Goal: Information Seeking & Learning: Learn about a topic

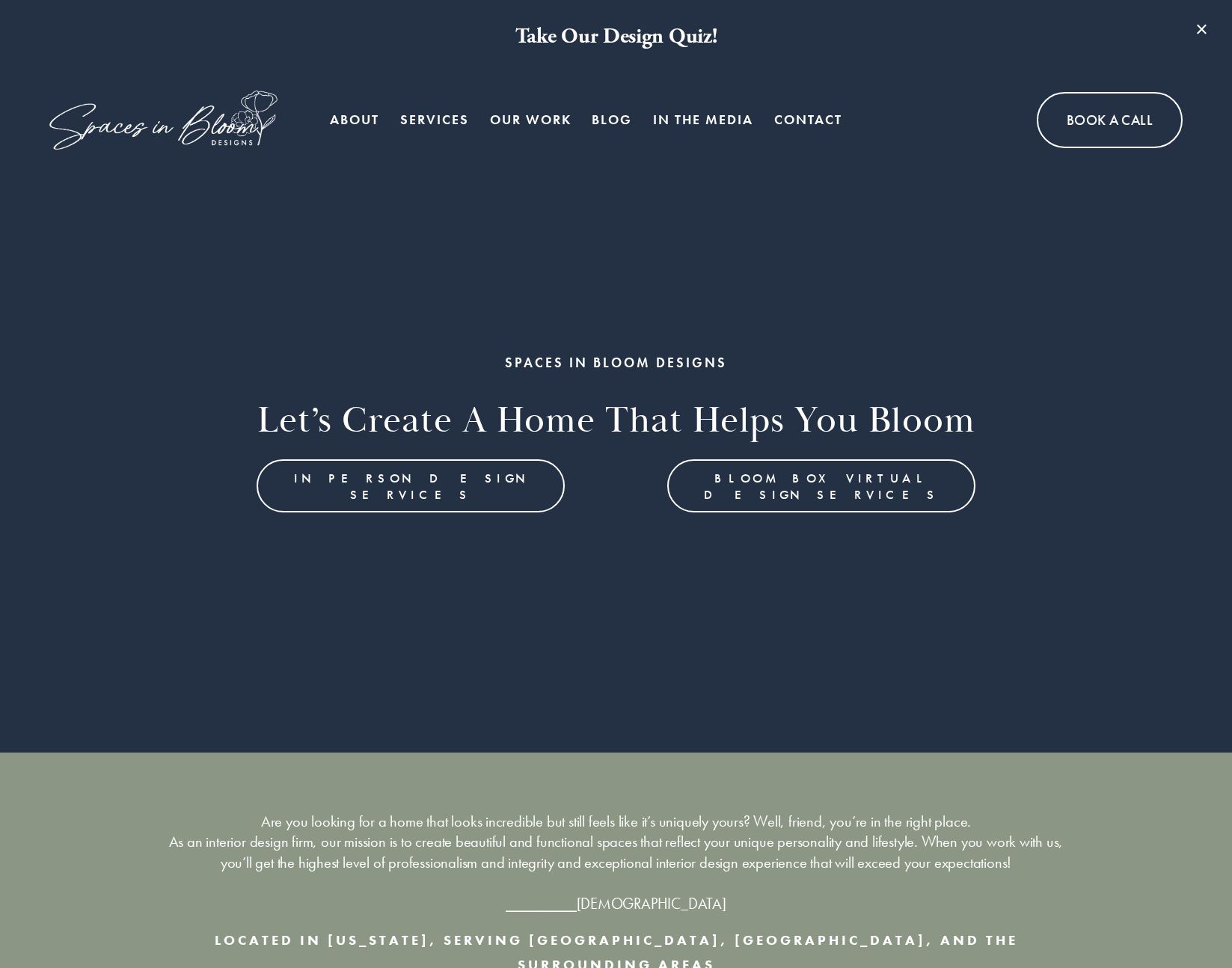
click at [607, 121] on link "Blog" at bounding box center [612, 120] width 40 height 30
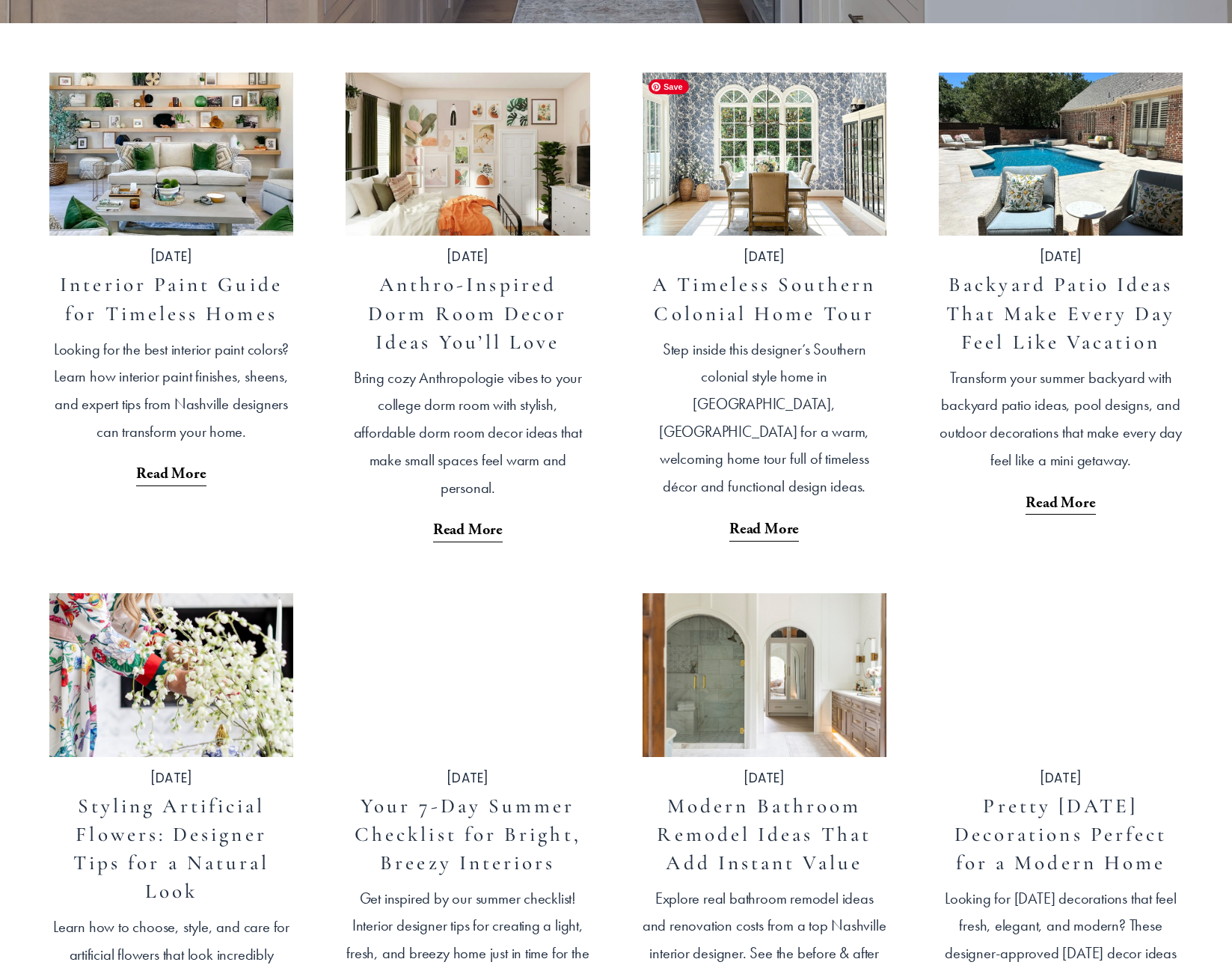
scroll to position [612, 0]
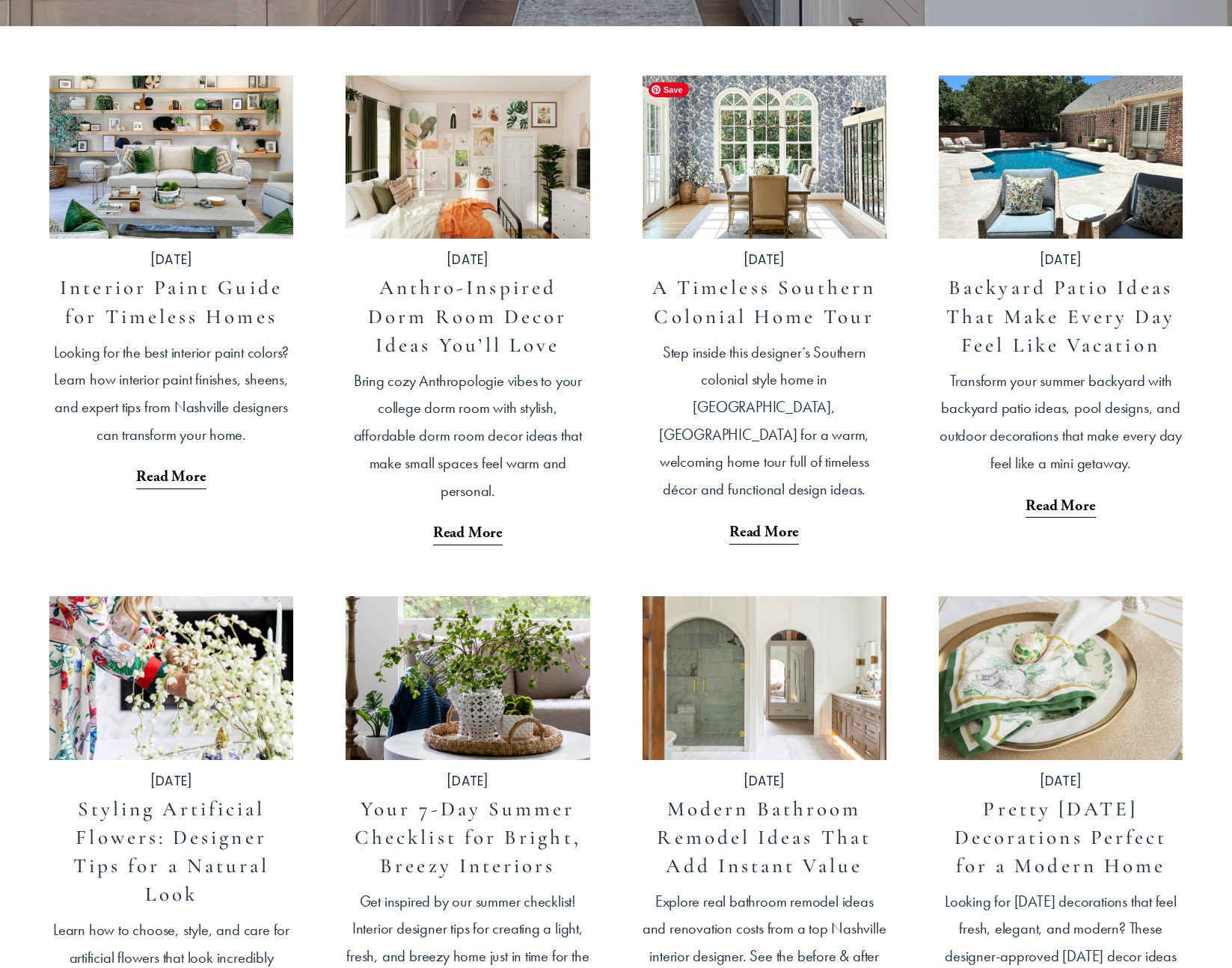
click at [720, 129] on img at bounding box center [764, 157] width 247 height 165
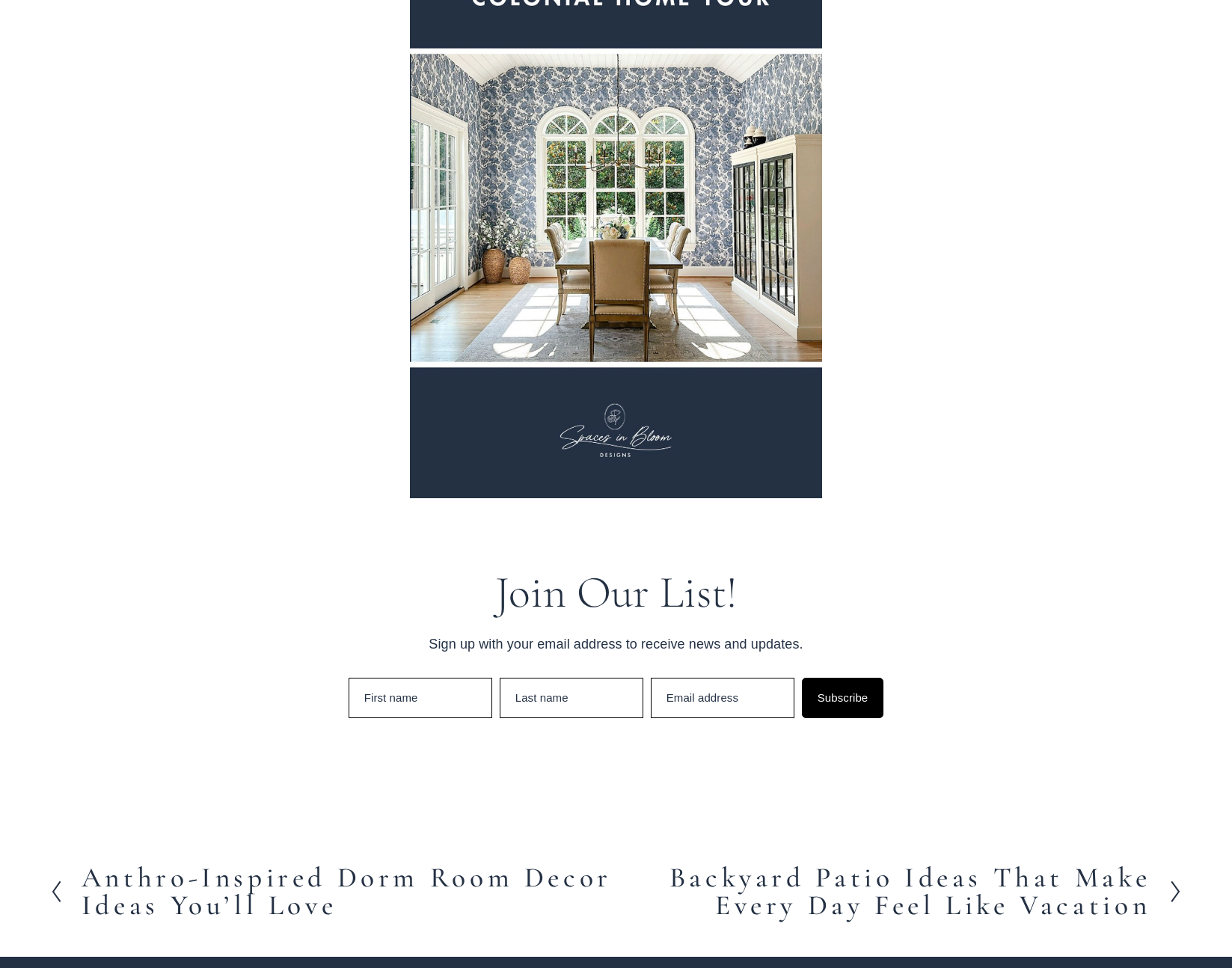
scroll to position [9788, 0]
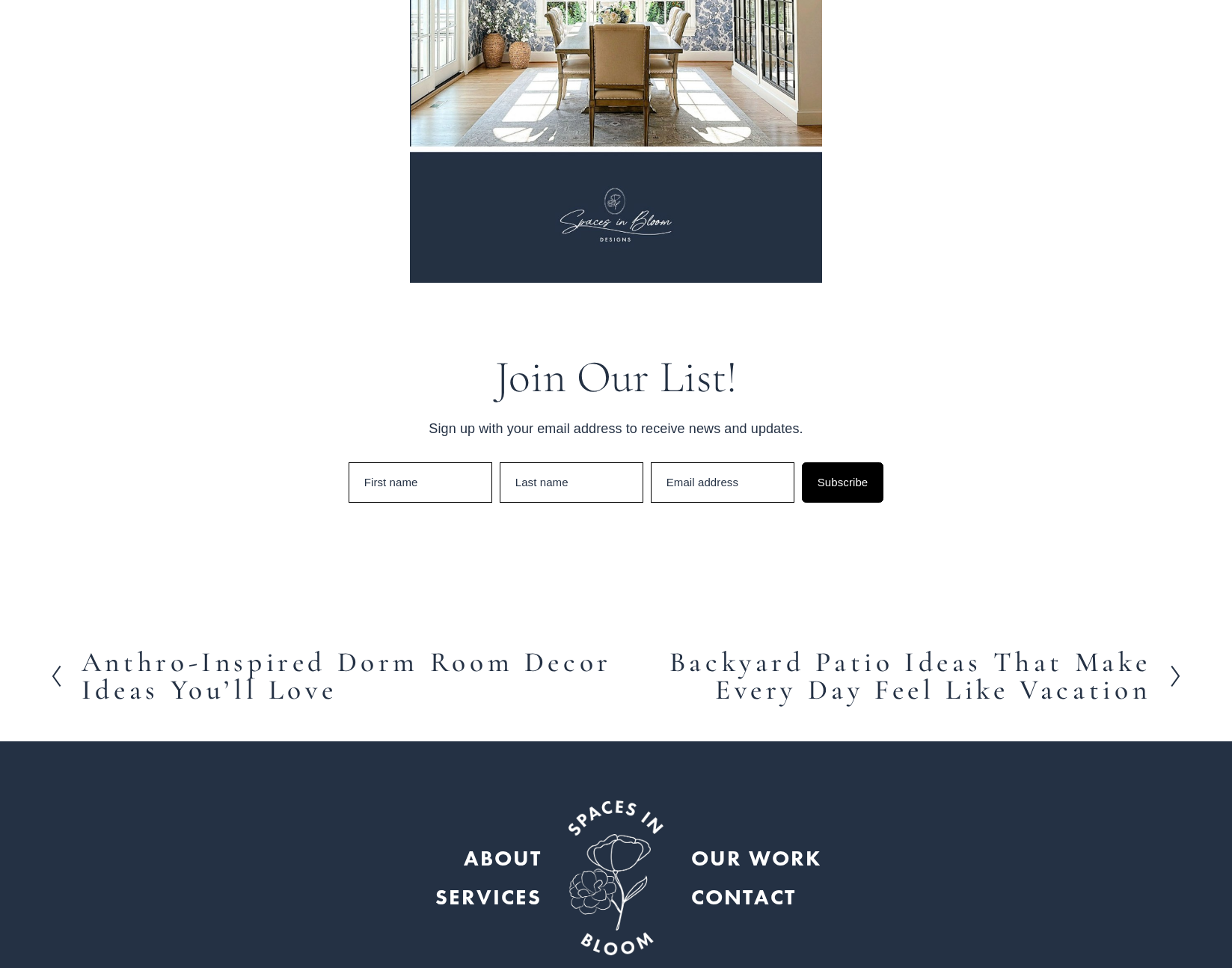
click at [986, 649] on h2 "Backyard Patio Ideas That Make Every Day Feel Like Vacation" at bounding box center [883, 677] width 535 height 56
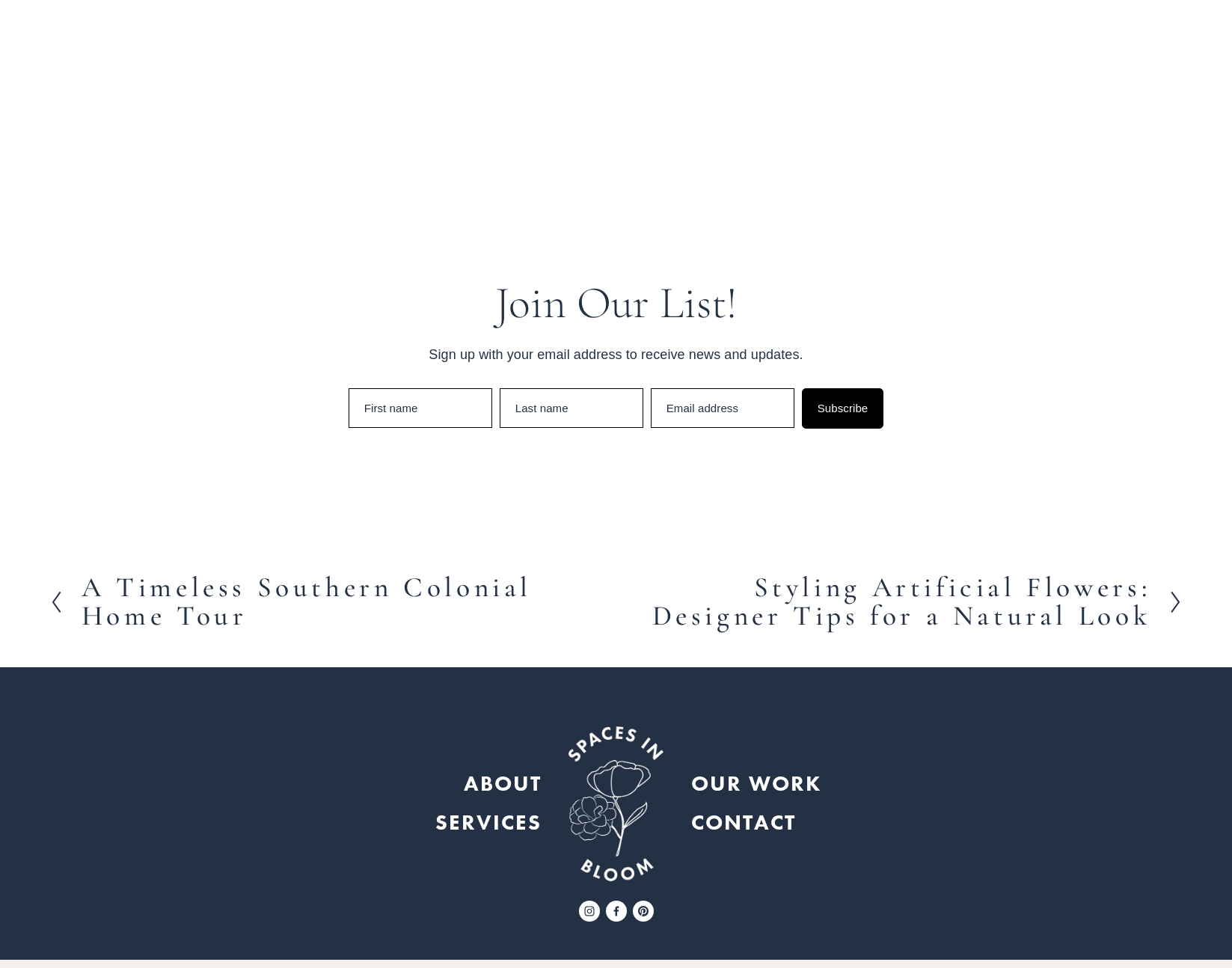
scroll to position [10096, 0]
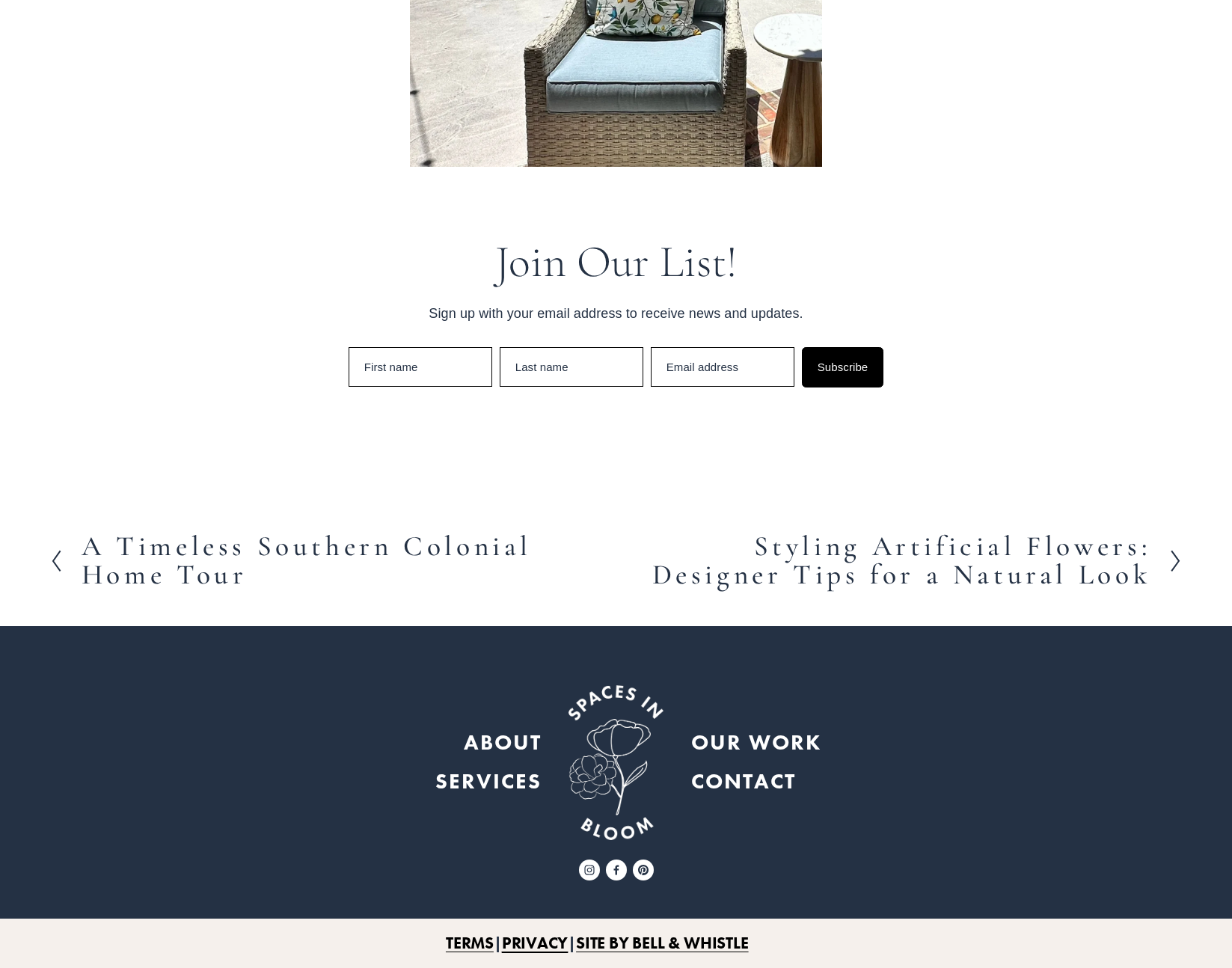
click at [920, 543] on h2 "Styling Artificial Flowers: Designer Tips for a Natural Look" at bounding box center [883, 560] width 535 height 56
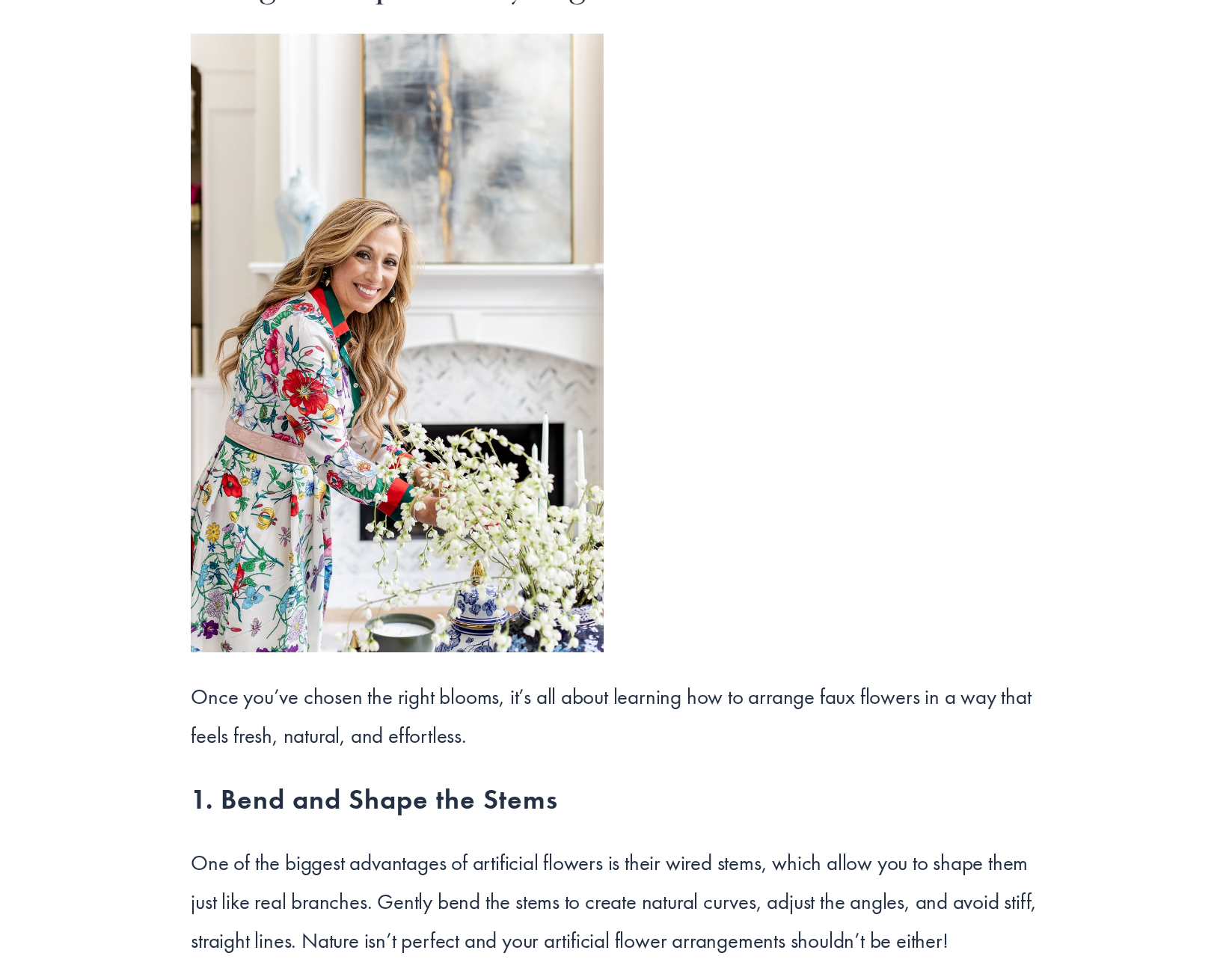
scroll to position [4403, 0]
